Goal: Navigation & Orientation: Find specific page/section

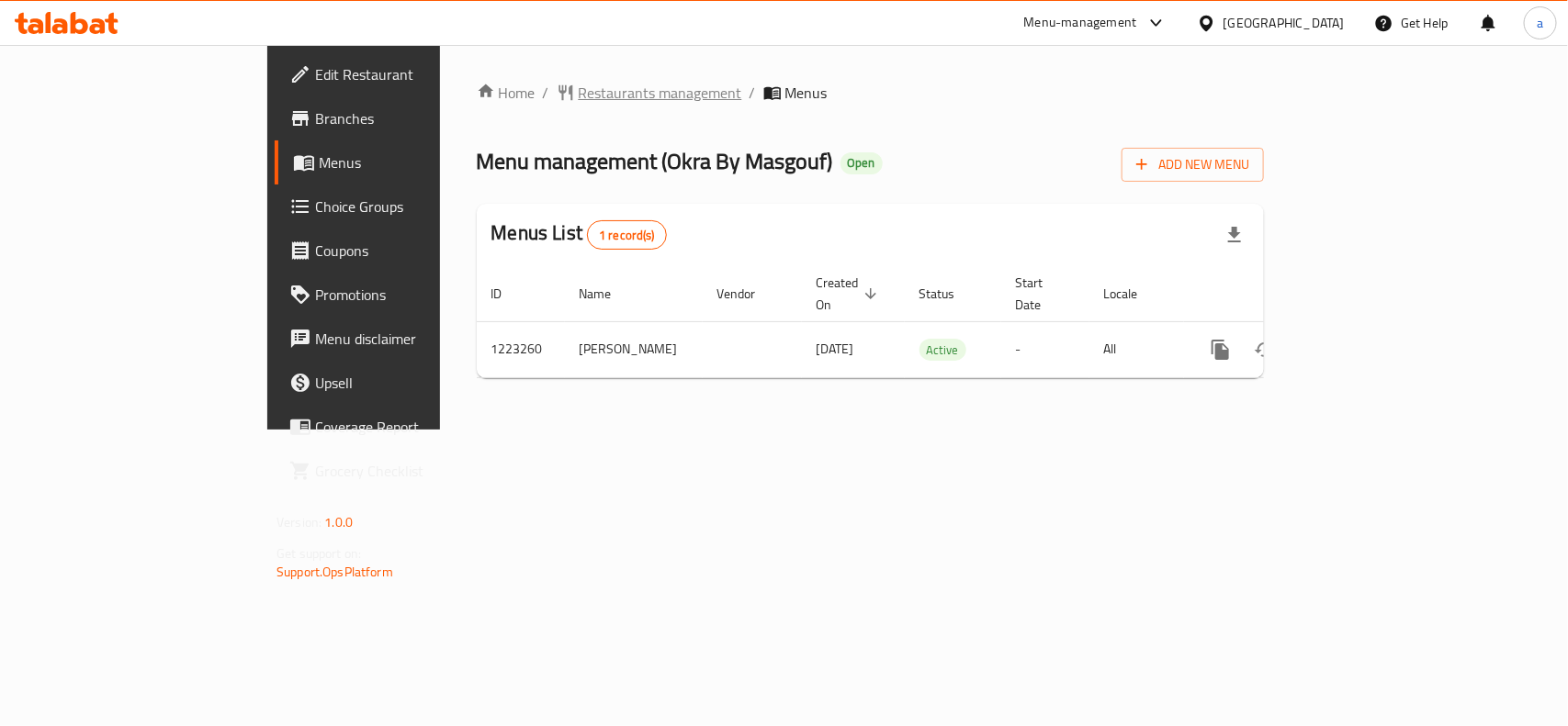
click at [579, 103] on span "Restaurants management" at bounding box center [661, 93] width 163 height 22
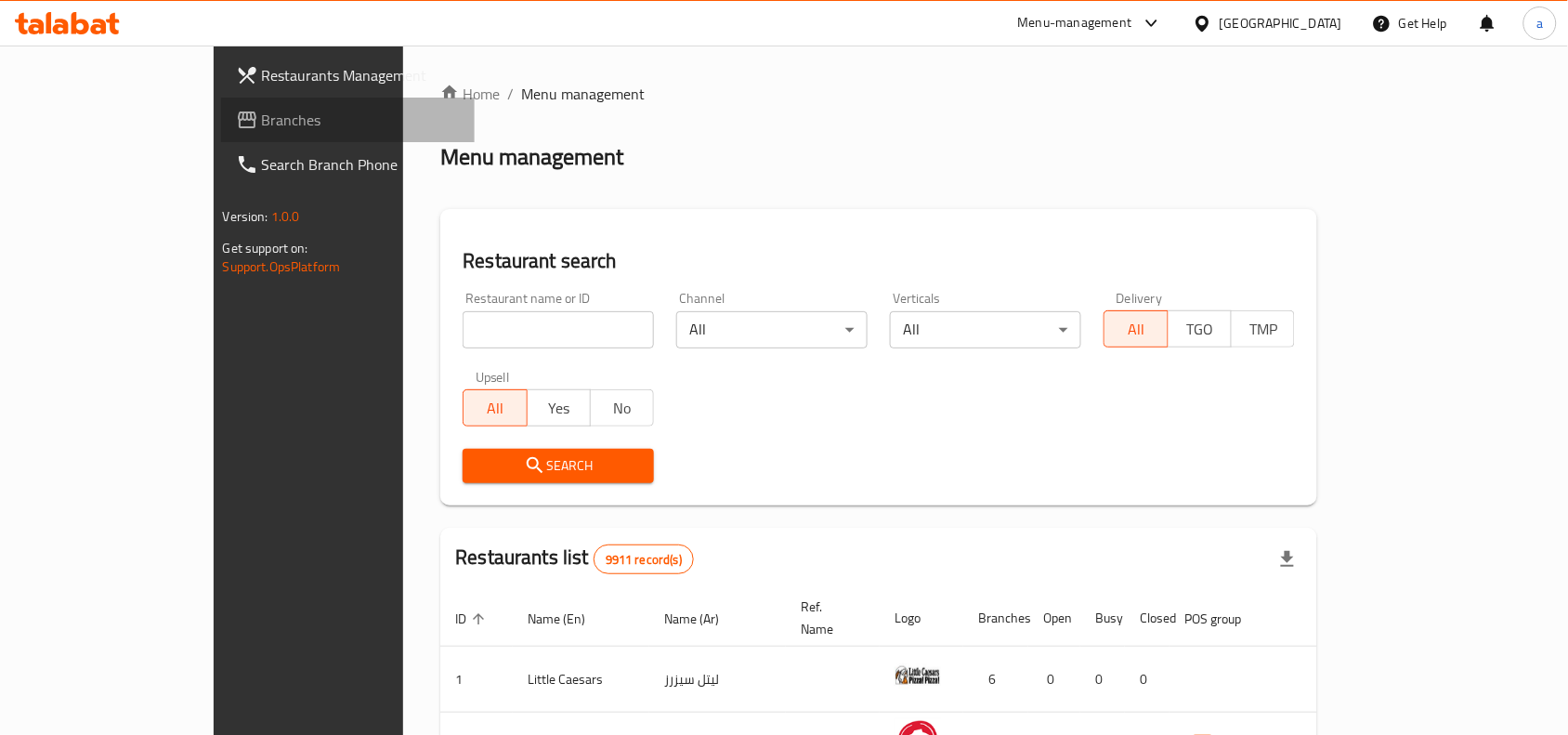
click at [221, 131] on link "Branches" at bounding box center [348, 120] width 254 height 45
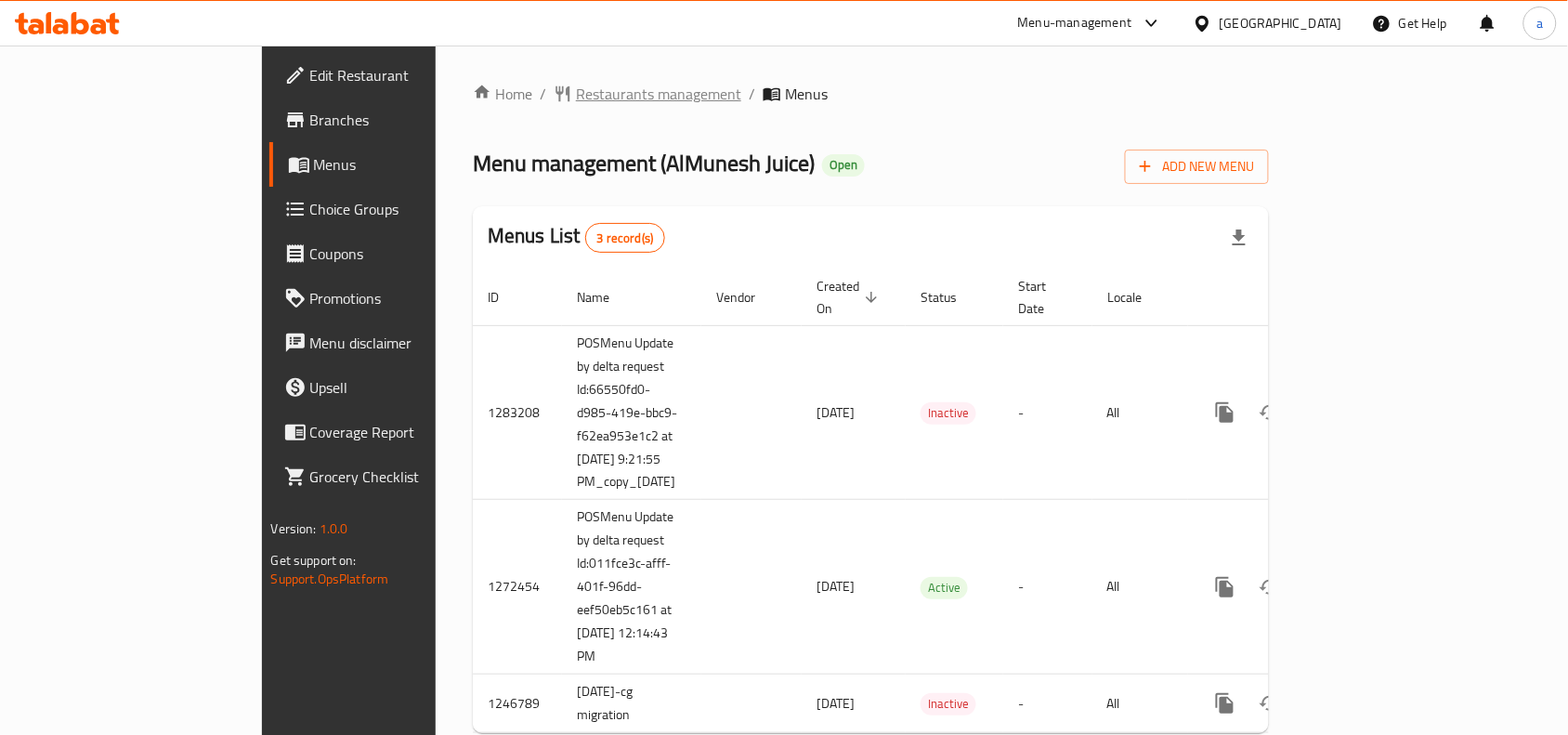
click at [576, 88] on span "Restaurants management" at bounding box center [659, 94] width 165 height 23
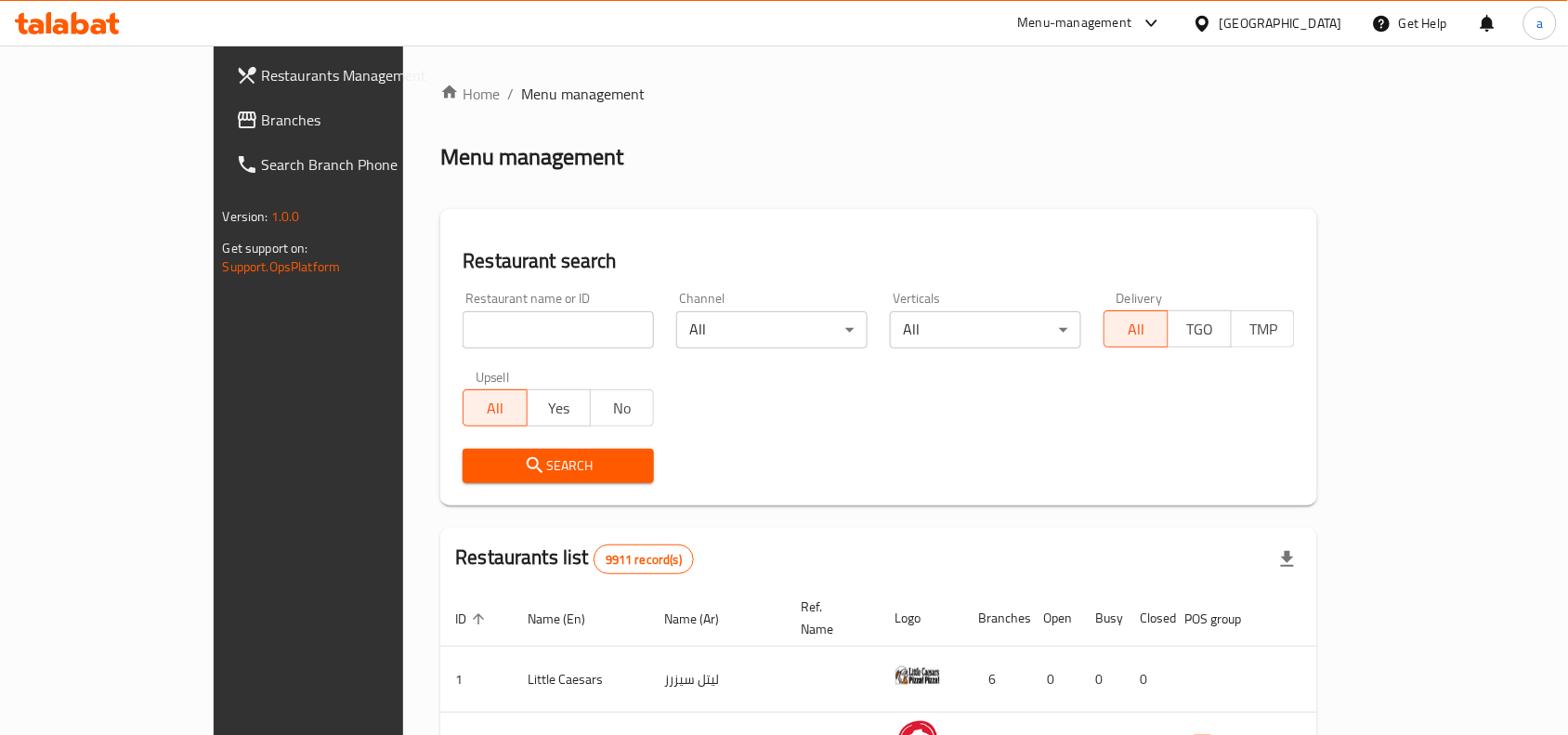
click at [463, 326] on input "search" at bounding box center [558, 330] width 191 height 38
paste input "635683"
type input "635683"
click button "Search" at bounding box center [558, 466] width 191 height 35
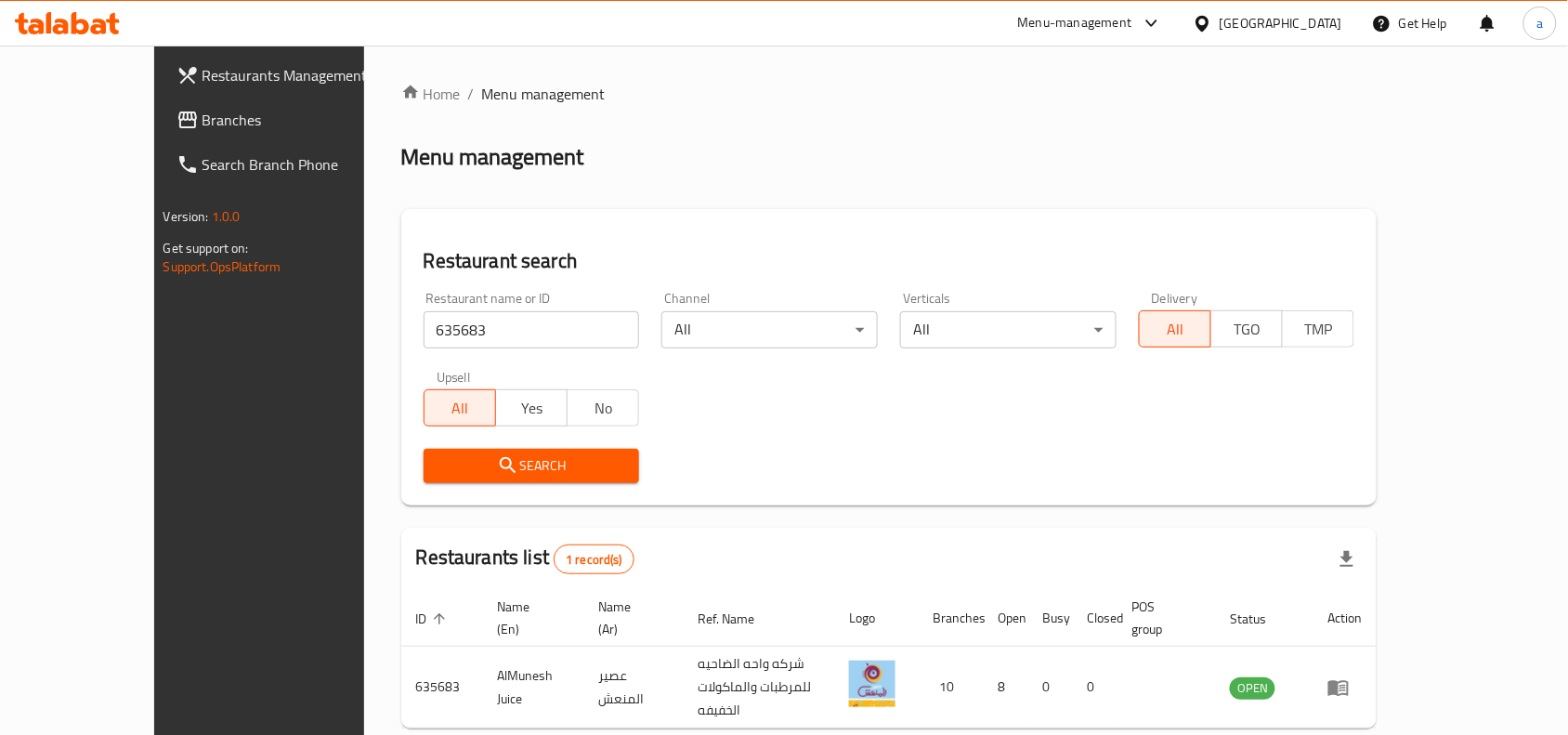
drag, startPoint x: 98, startPoint y: 118, endPoint x: 262, endPoint y: 34, distance: 184.3
click at [203, 118] on span "Branches" at bounding box center [302, 120] width 199 height 23
